Goal: Transaction & Acquisition: Subscribe to service/newsletter

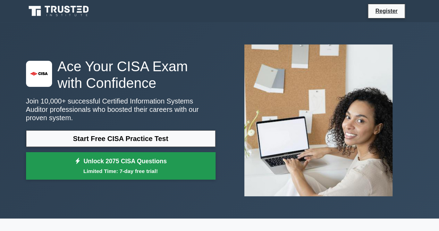
click at [162, 153] on link "Unlock 2075 CISA Questions Limited Time: 7-day free trial!" at bounding box center [120, 166] width 189 height 28
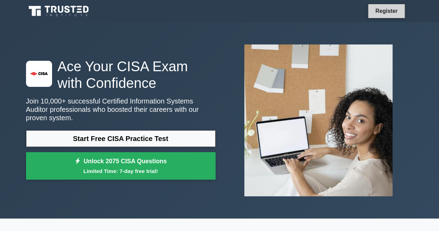
click at [381, 9] on link "Register" at bounding box center [386, 11] width 31 height 9
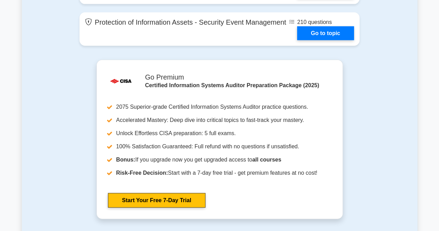
scroll to position [774, 0]
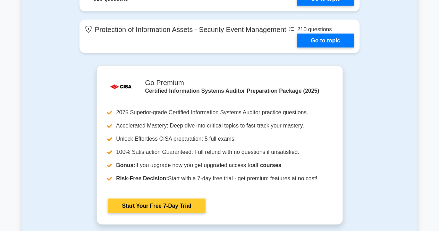
click at [155, 203] on link "Start Your Free 7-Day Trial" at bounding box center [156, 205] width 97 height 15
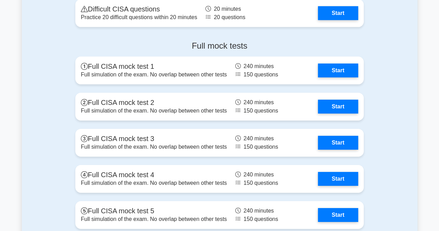
scroll to position [1057, 0]
